Goal: Check status: Check status

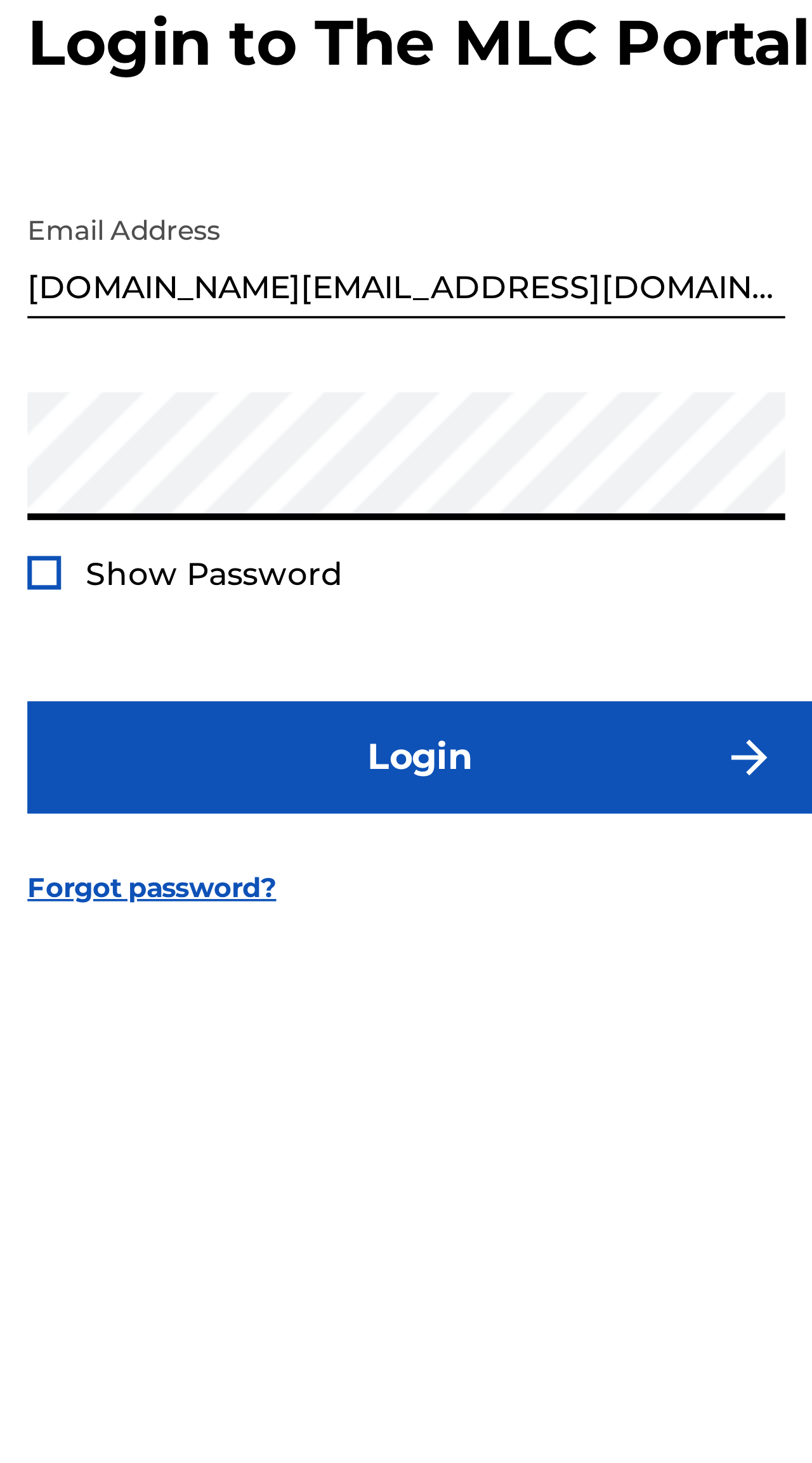
click at [295, 824] on button "Login" at bounding box center [406, 840] width 222 height 32
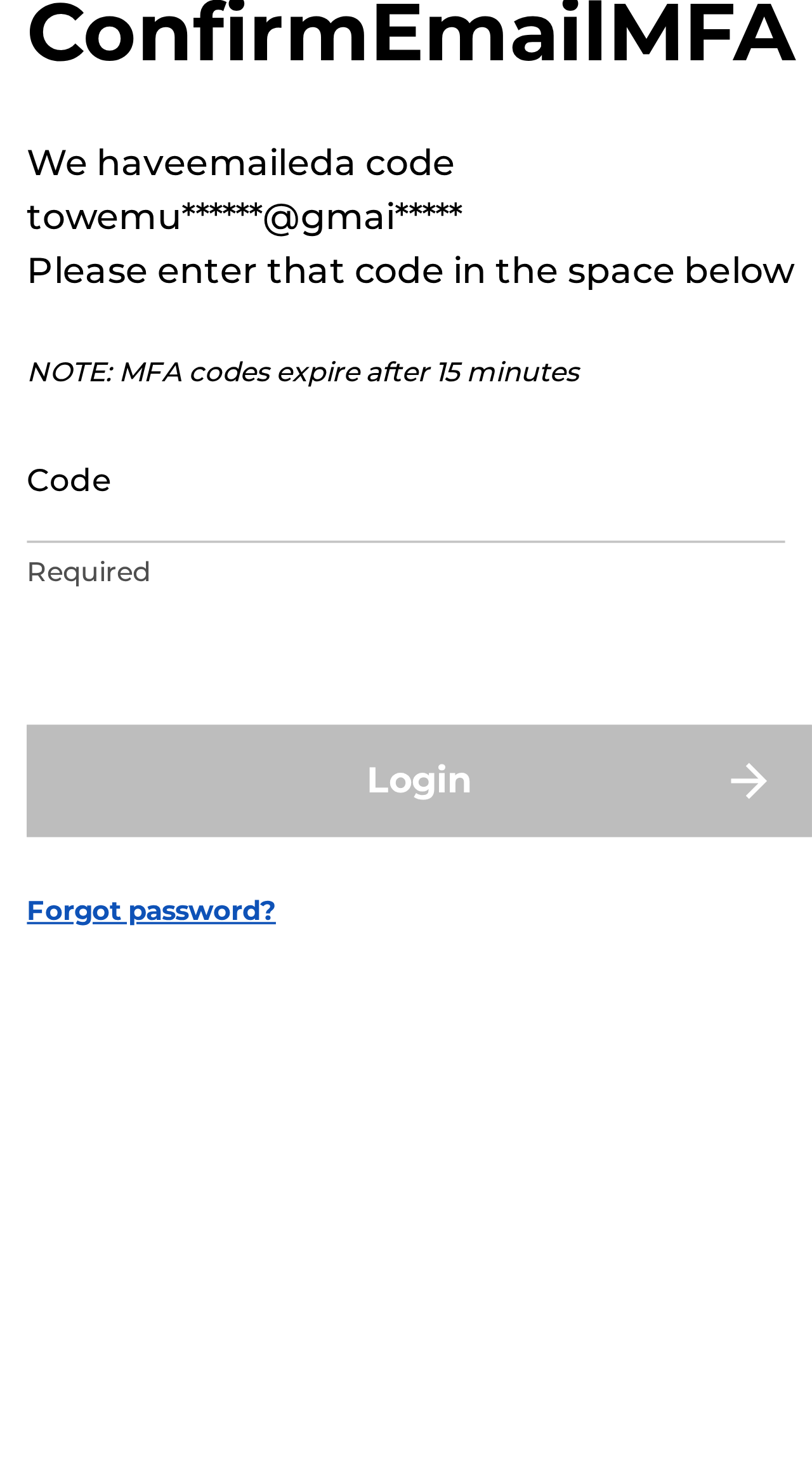
click at [295, 743] on input "Code" at bounding box center [402, 761] width 214 height 36
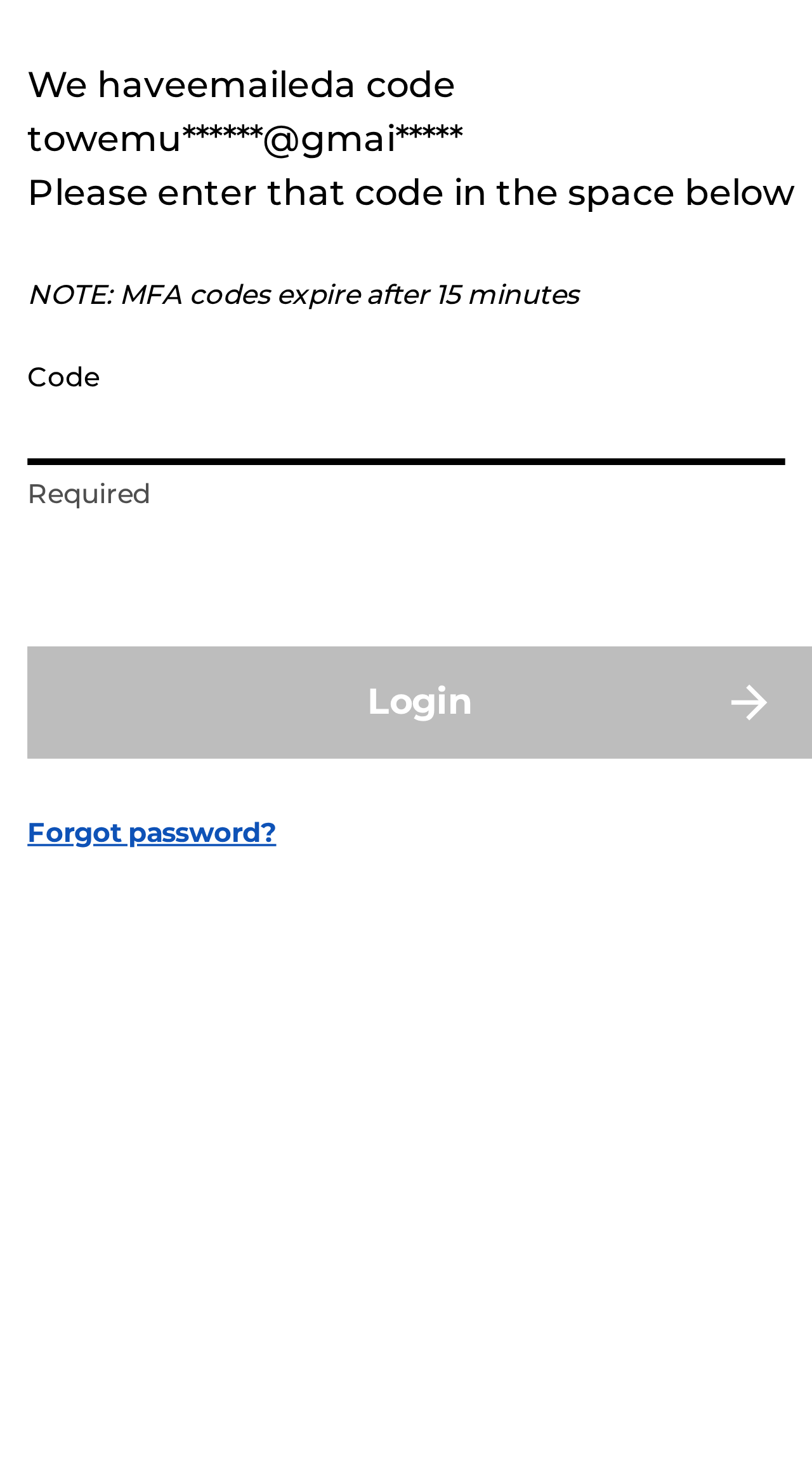
paste input "268983"
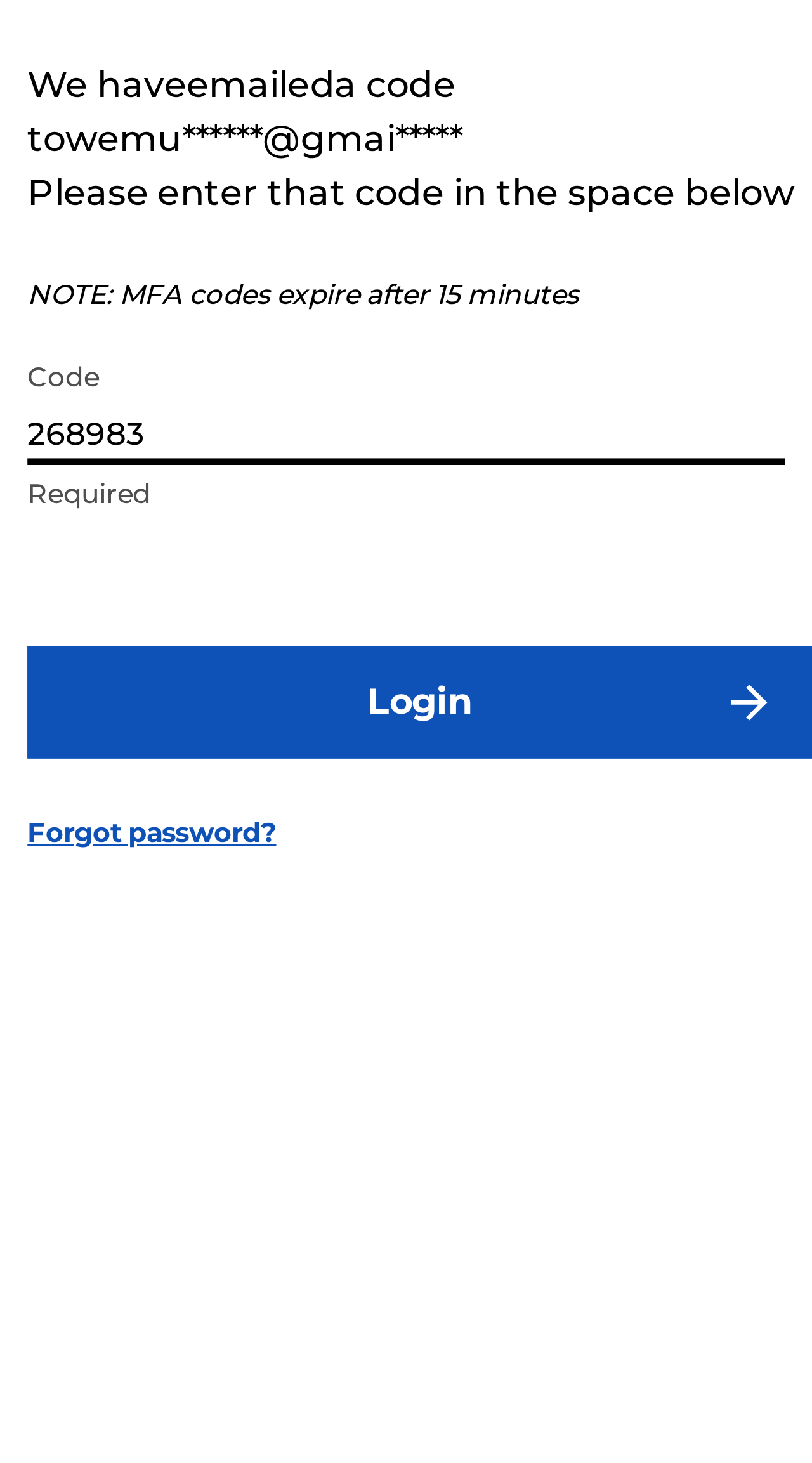
type input "268983"
click at [295, 831] on button "Login" at bounding box center [406, 846] width 222 height 32
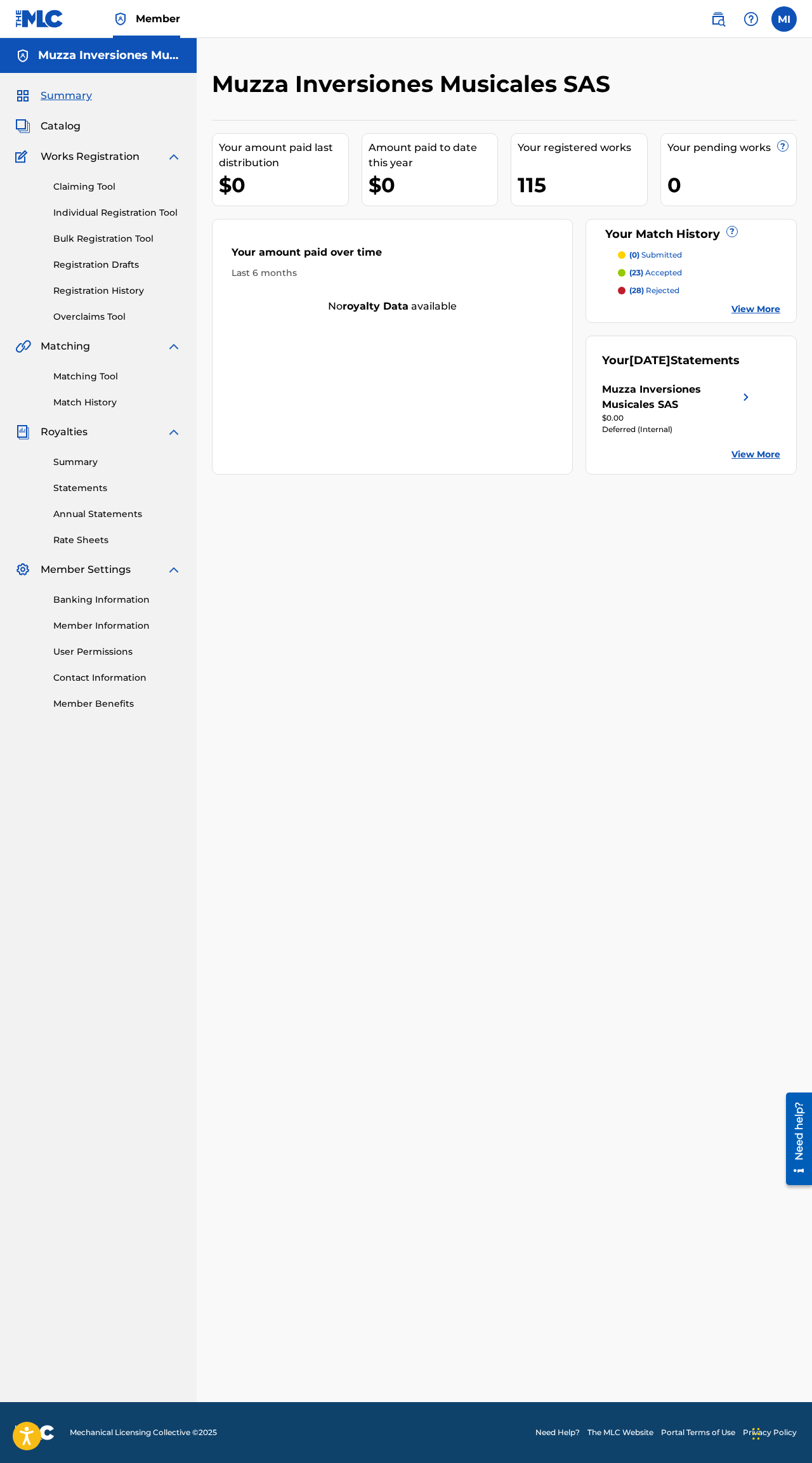
click at [66, 289] on link "Registration History" at bounding box center [117, 291] width 128 height 14
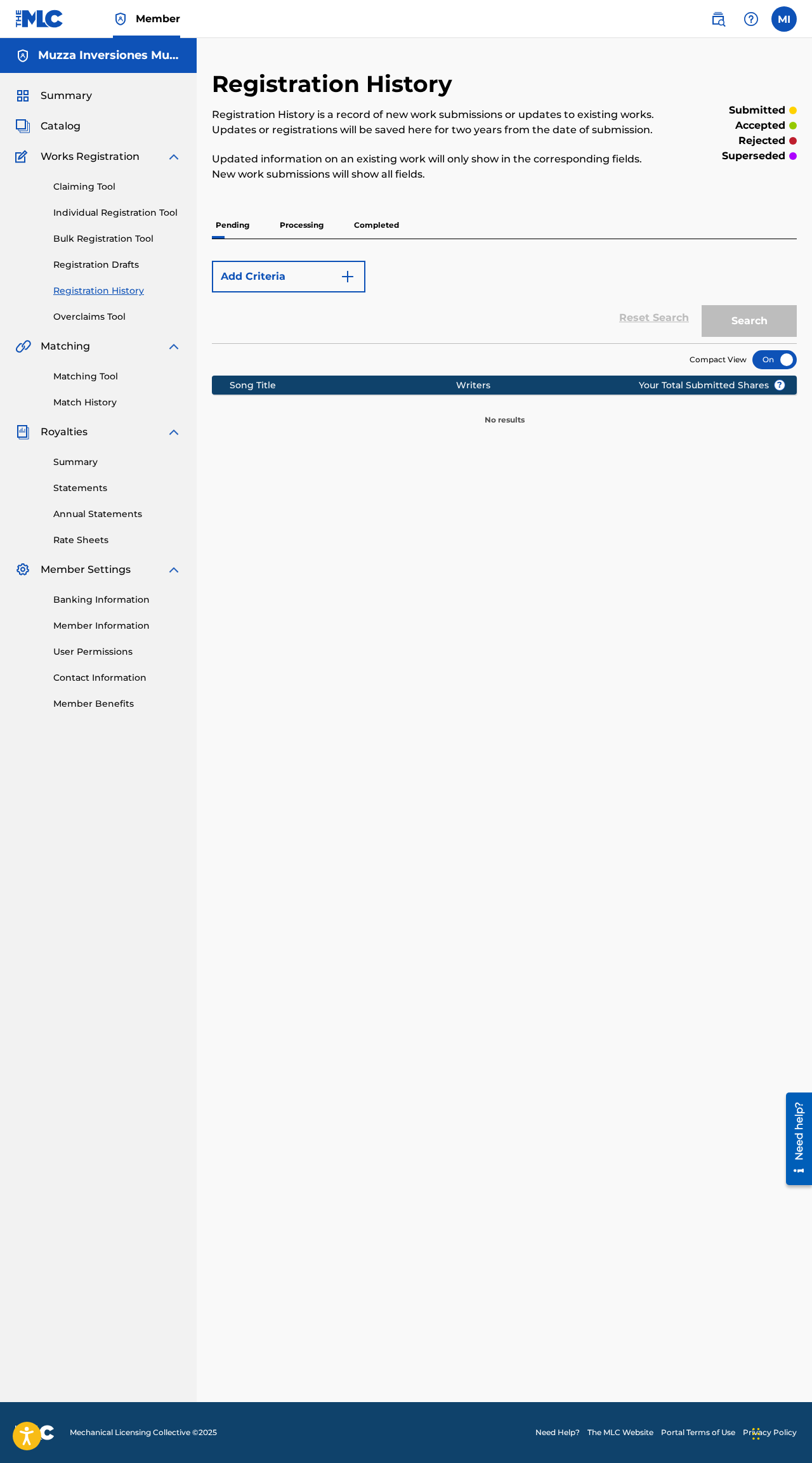
click at [296, 227] on p "Processing" at bounding box center [301, 225] width 51 height 27
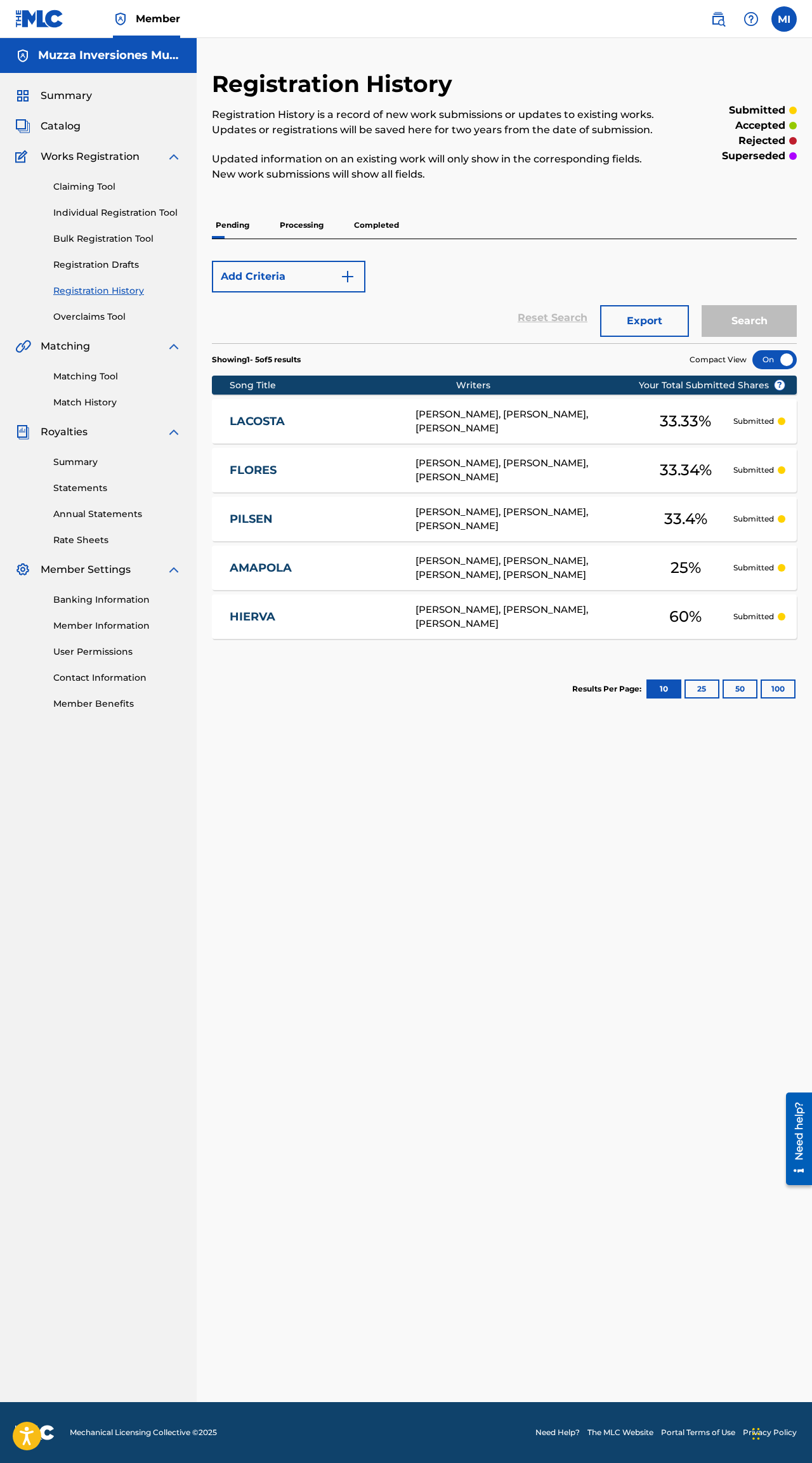
click at [354, 212] on p "Completed" at bounding box center [376, 225] width 52 height 27
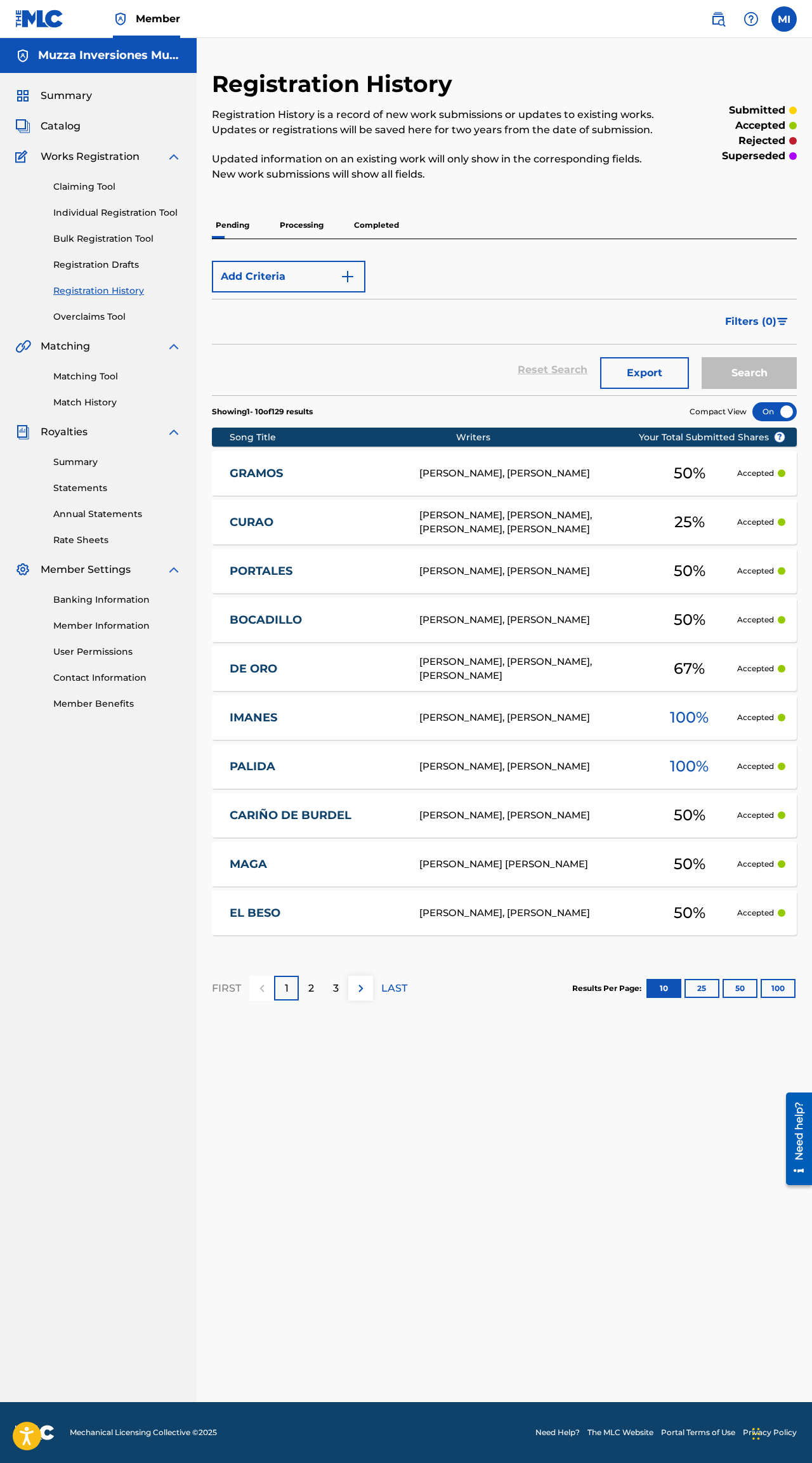
click at [294, 219] on p "Processing" at bounding box center [301, 225] width 51 height 27
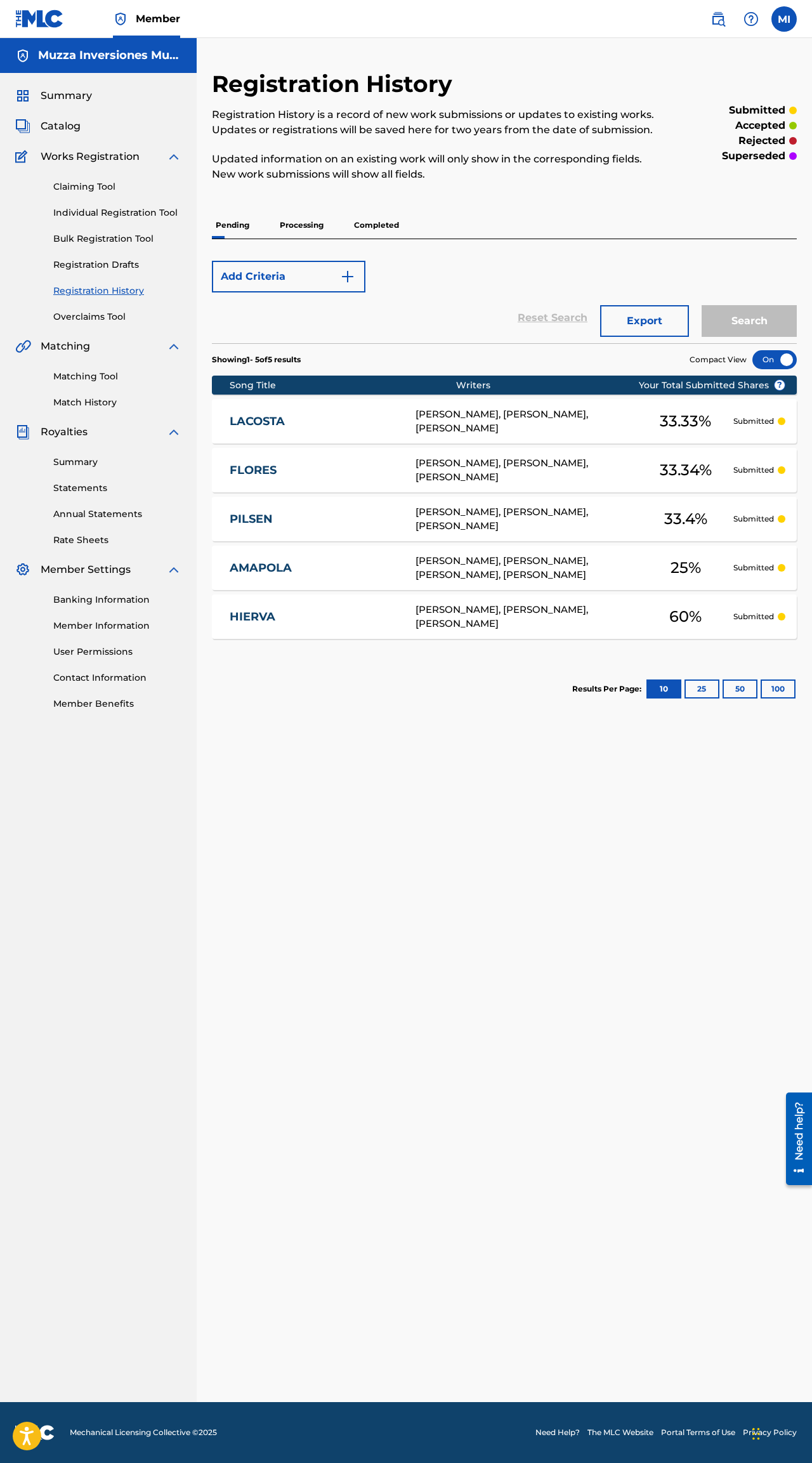
click at [350, 217] on p "Completed" at bounding box center [376, 225] width 52 height 27
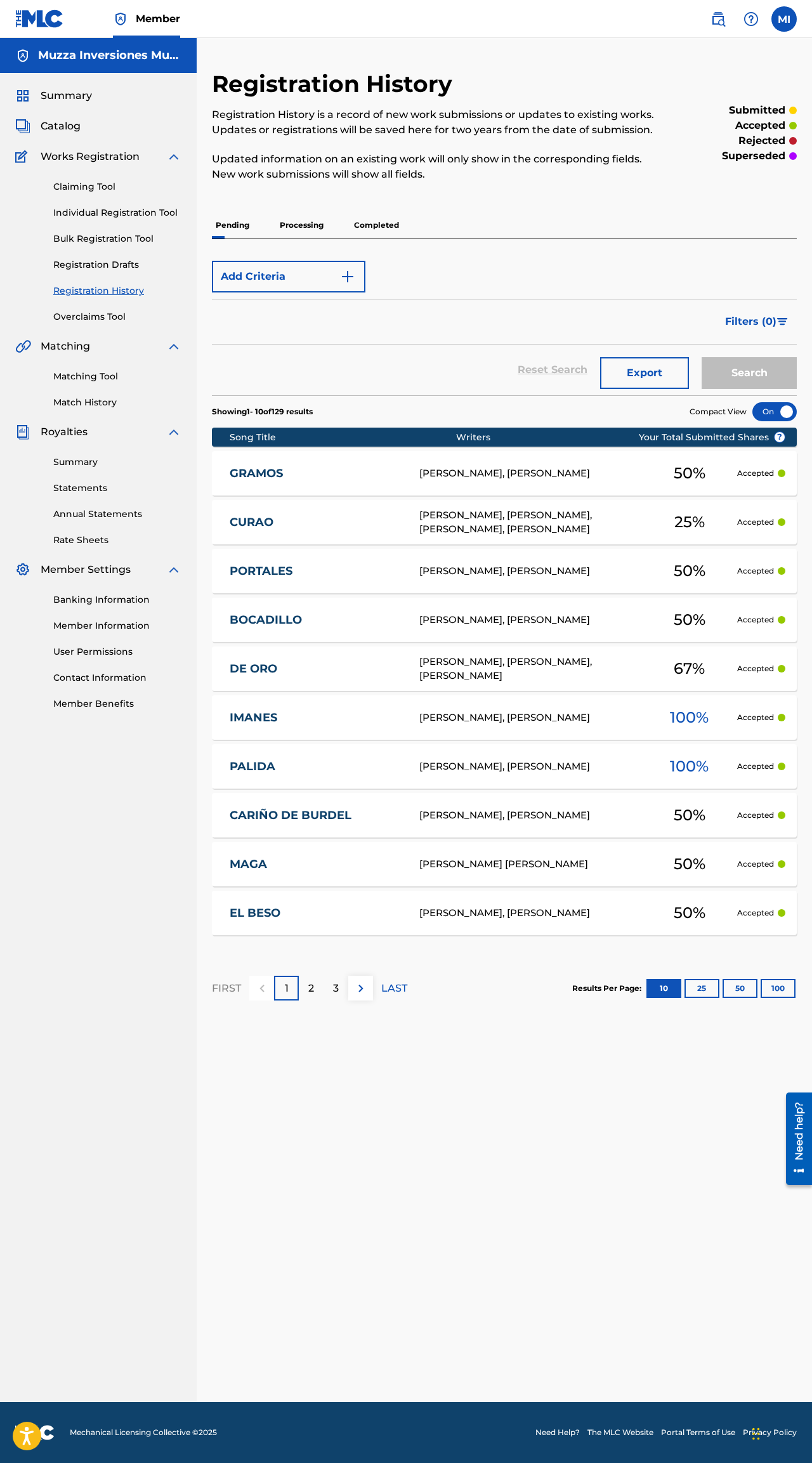
click at [744, 329] on button "Filters ( 0 )" at bounding box center [757, 321] width 80 height 32
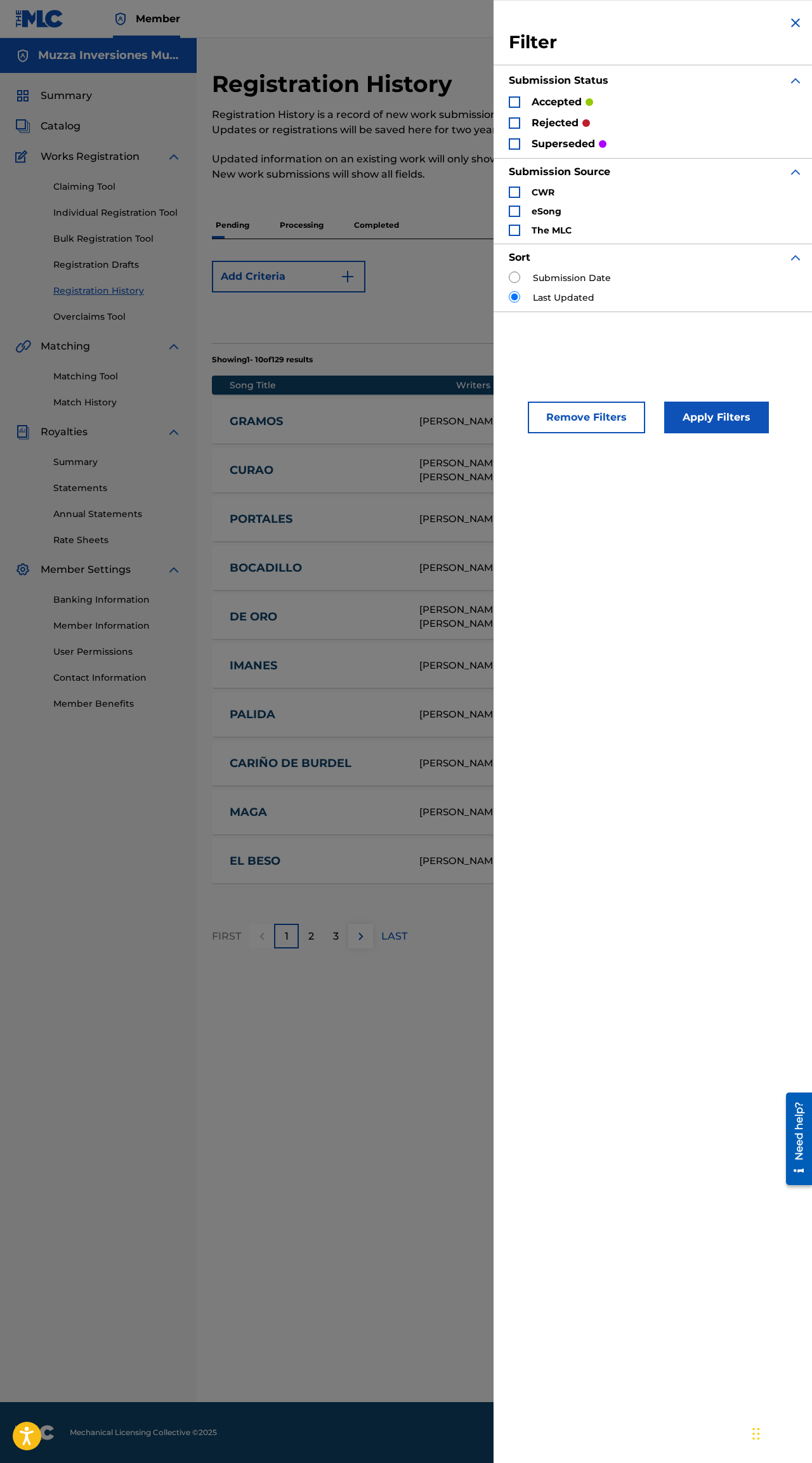
click at [516, 274] on input "Search Form" at bounding box center [514, 278] width 12 height 12
radio input "true"
click at [685, 427] on button "Apply Filters" at bounding box center [716, 417] width 105 height 32
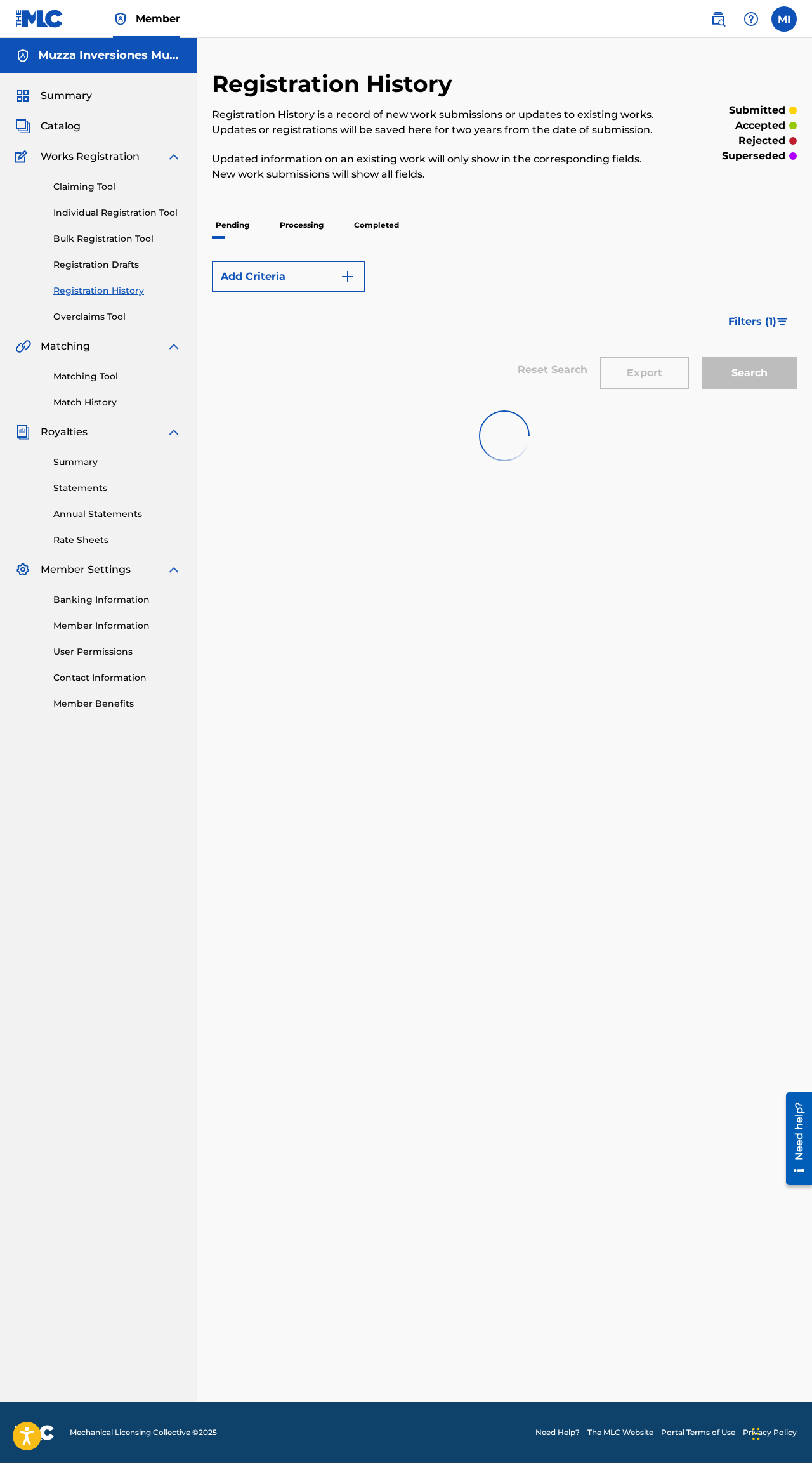
click at [357, 218] on p "Completed" at bounding box center [376, 225] width 52 height 27
click at [382, 232] on p "Completed" at bounding box center [376, 225] width 52 height 27
click at [272, 230] on div "Pending Processing Completed" at bounding box center [504, 225] width 585 height 27
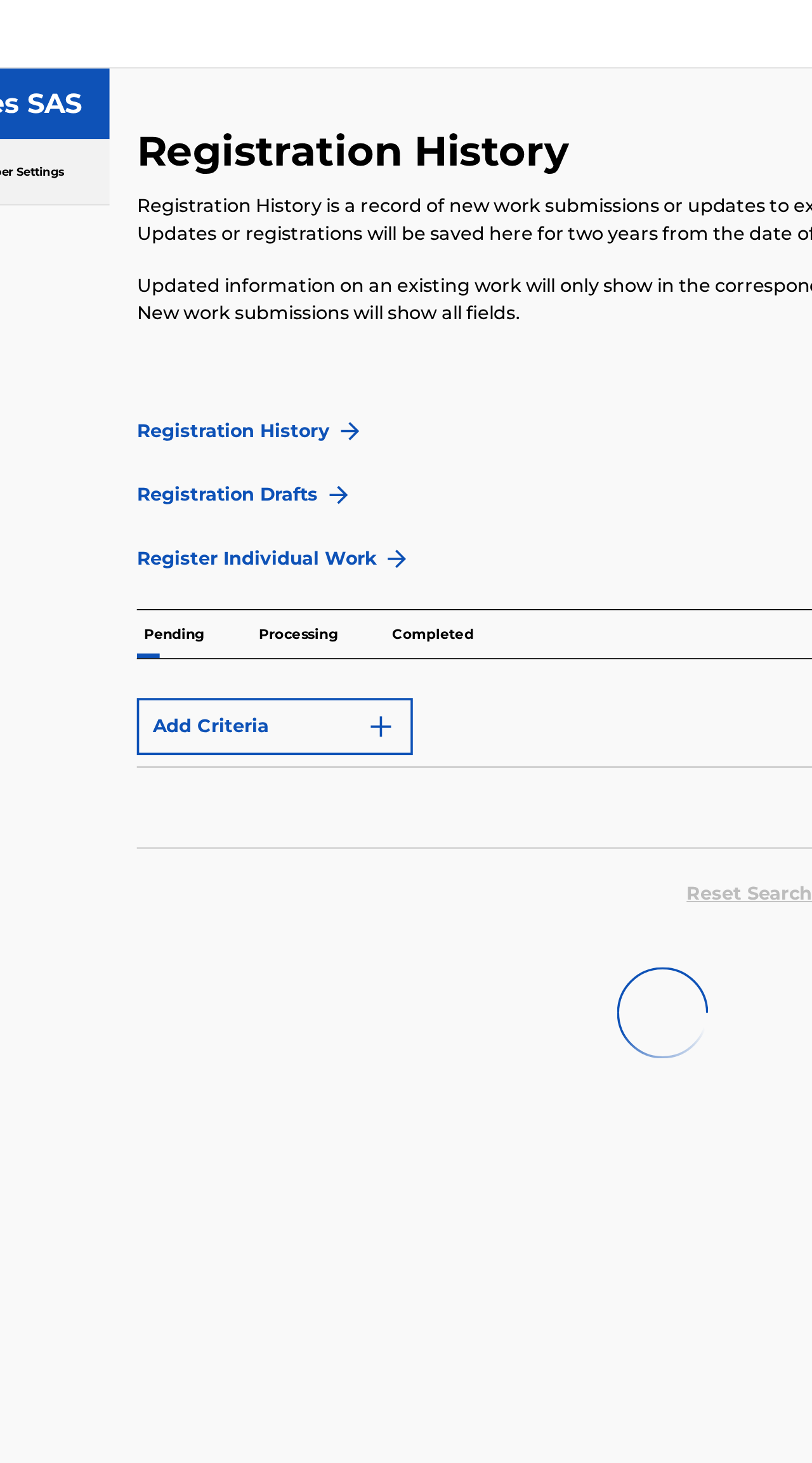
click at [333, 240] on link "Registration History" at bounding box center [387, 240] width 107 height 16
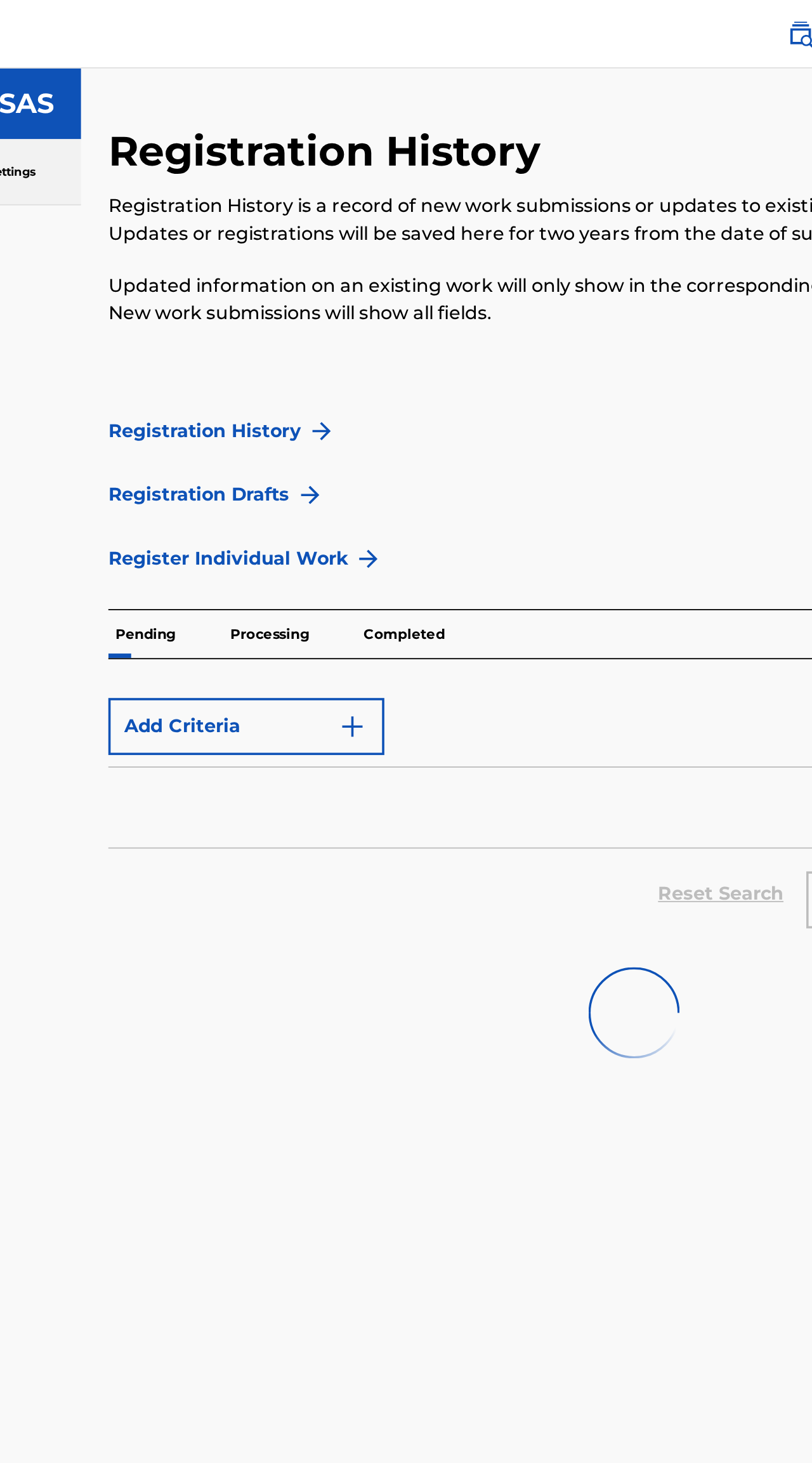
click at [471, 357] on p "Completed" at bounding box center [497, 352] width 52 height 27
